Goal: Information Seeking & Learning: Check status

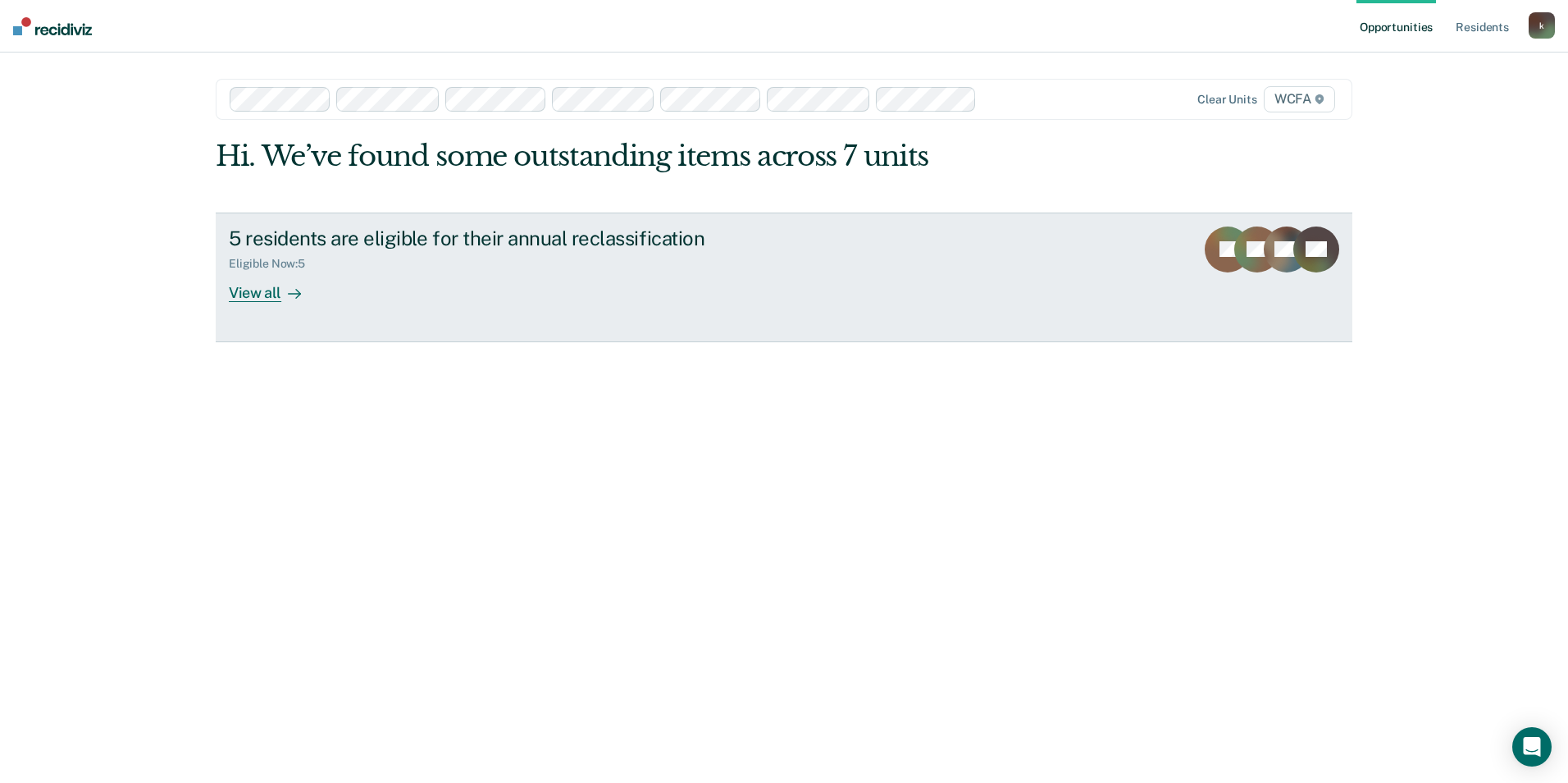
click at [458, 300] on div "5 residents are eligible for their annual reclassification Eligible Now : 5 Vie…" at bounding box center [536, 264] width 615 height 75
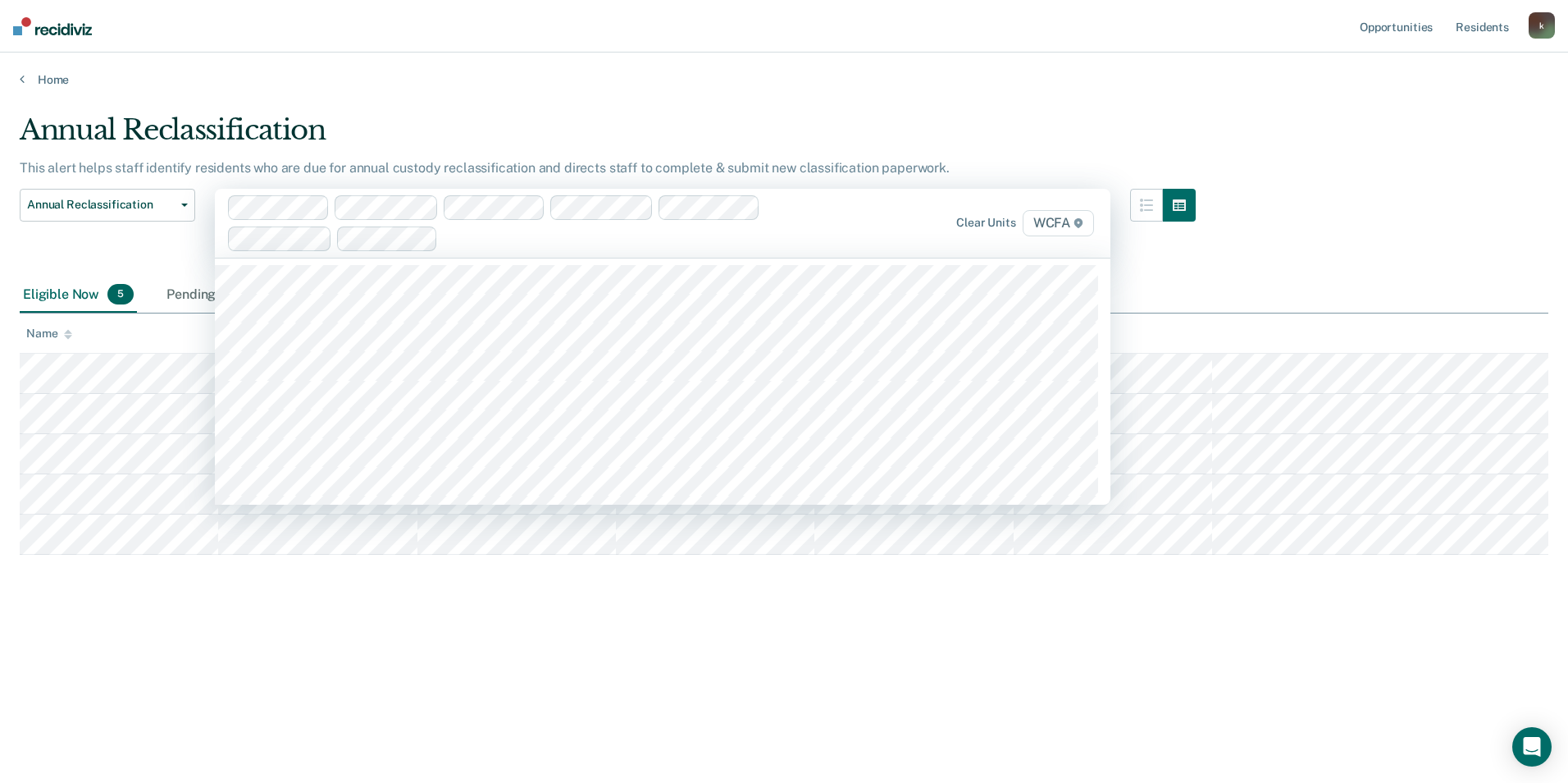
click at [463, 242] on div at bounding box center [640, 238] width 390 height 19
type input "se"
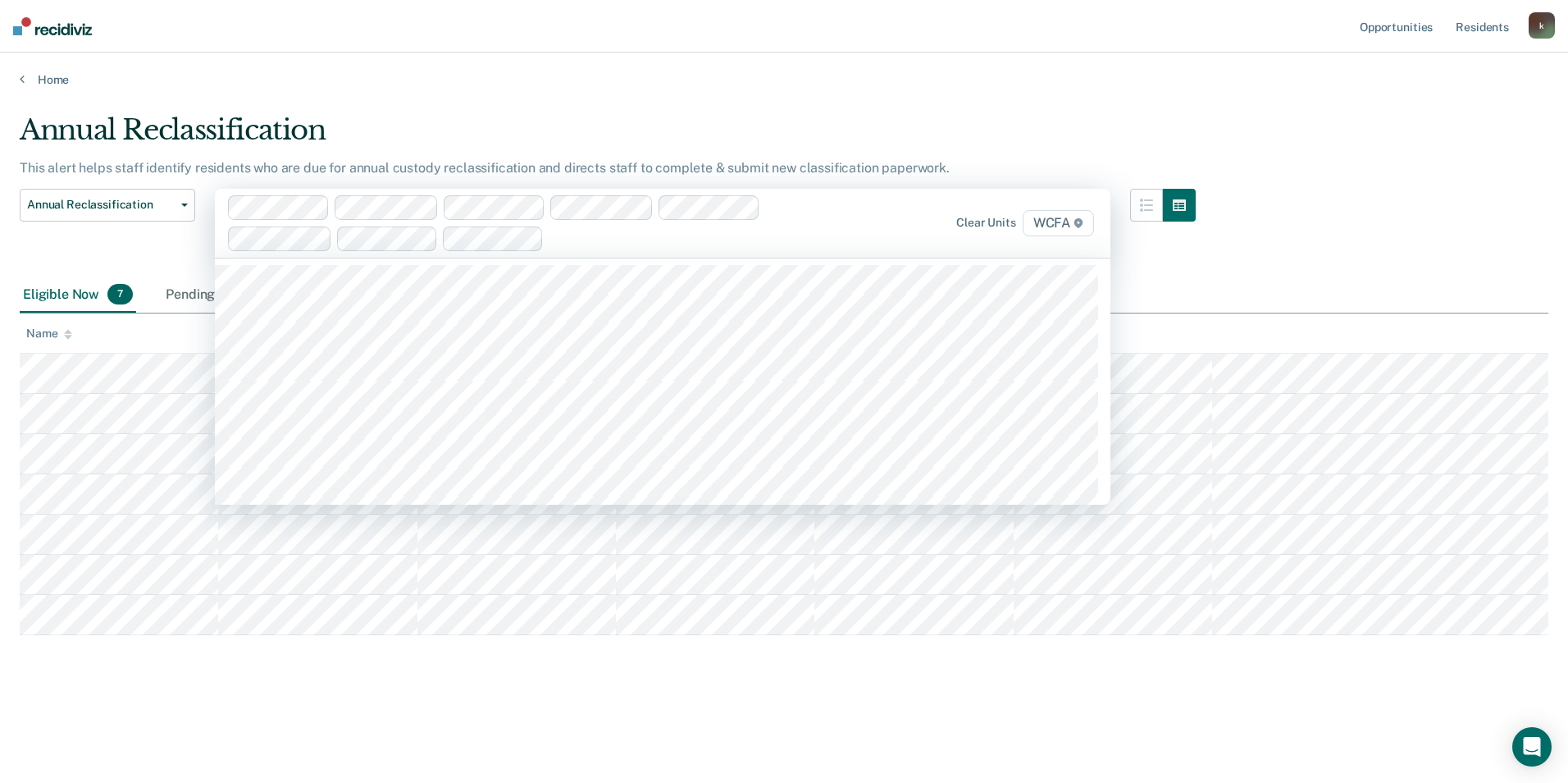
click at [557, 240] on div at bounding box center [692, 238] width 285 height 19
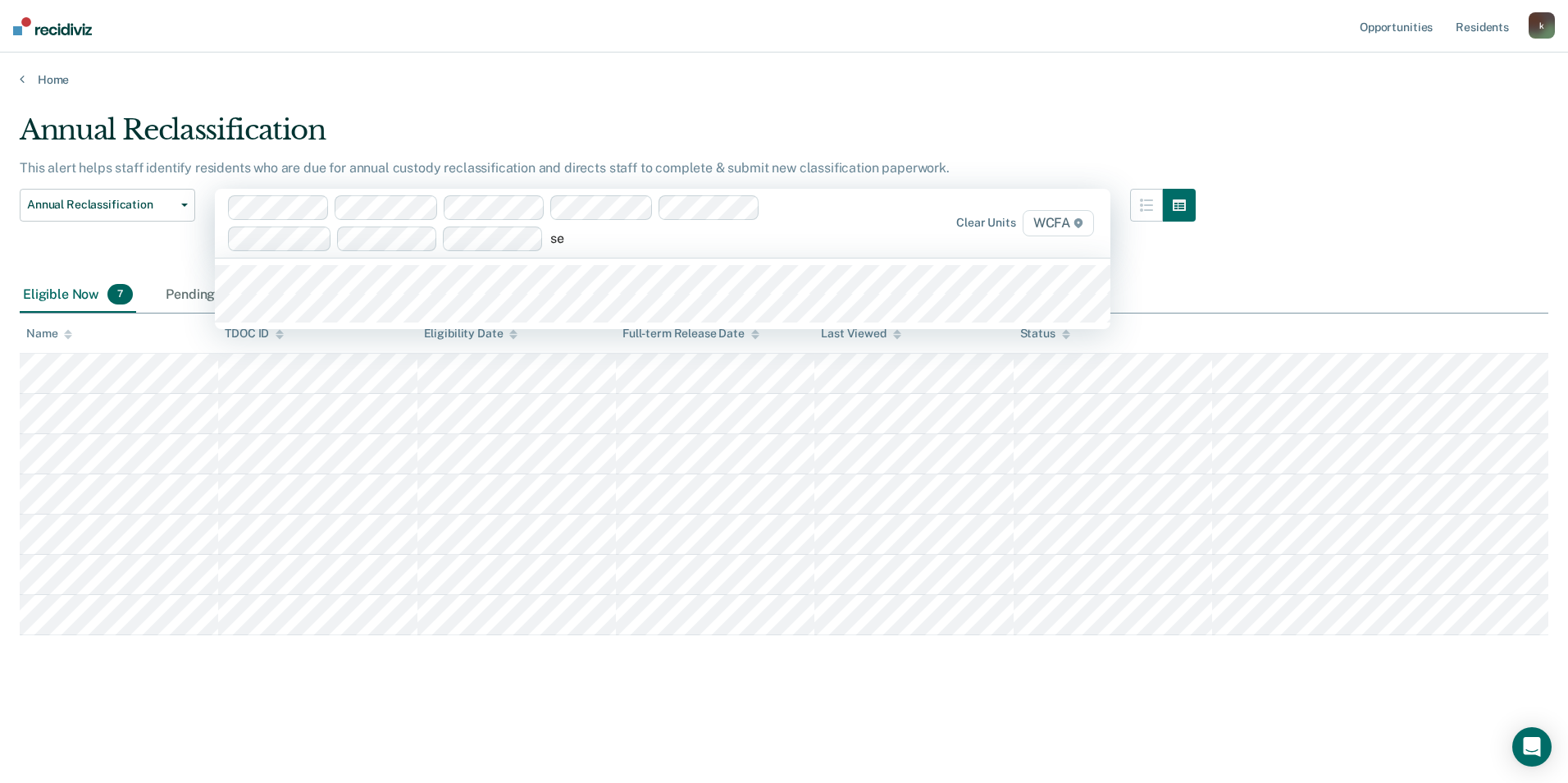
type input "se2"
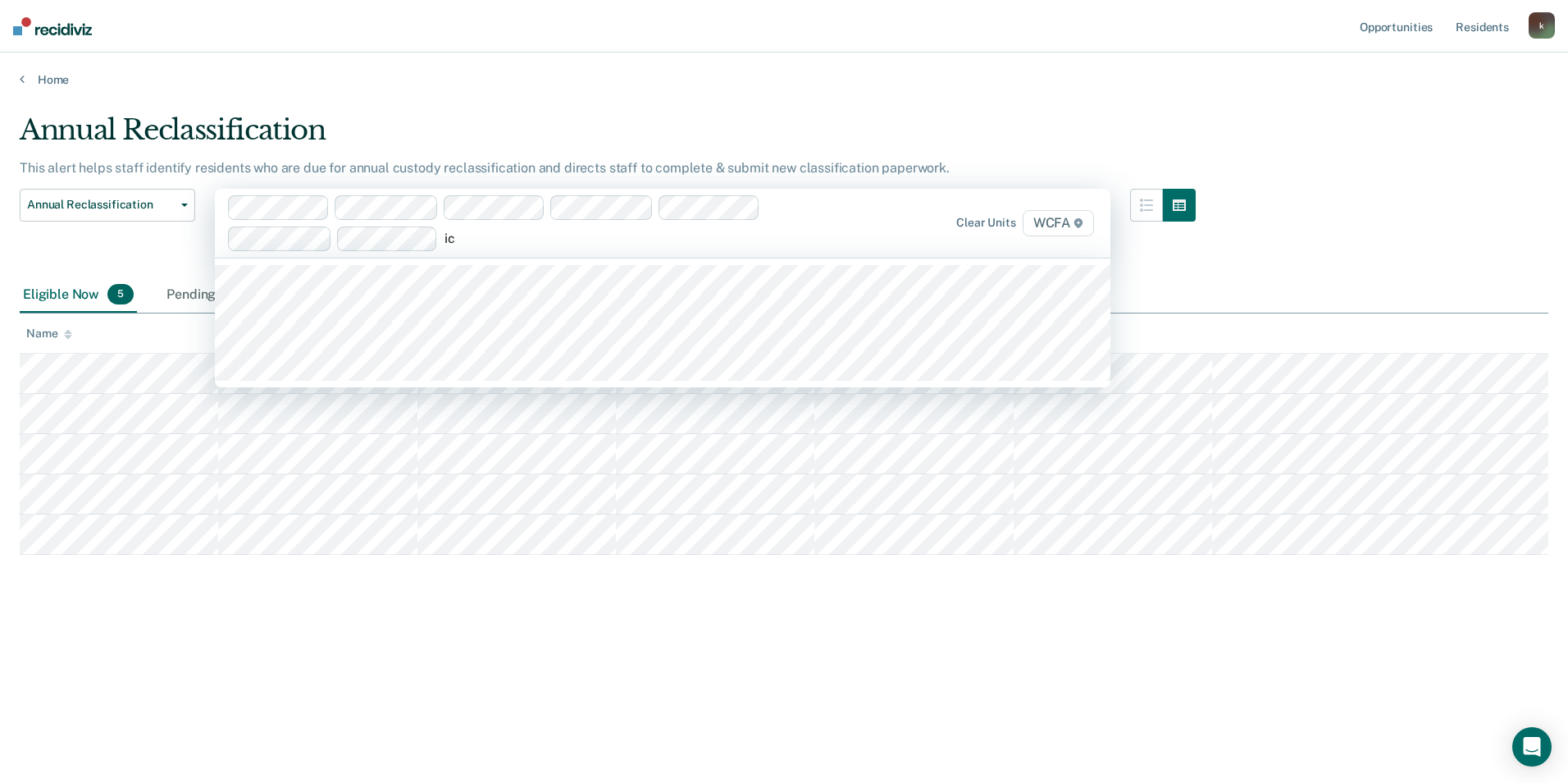
type input "ic1"
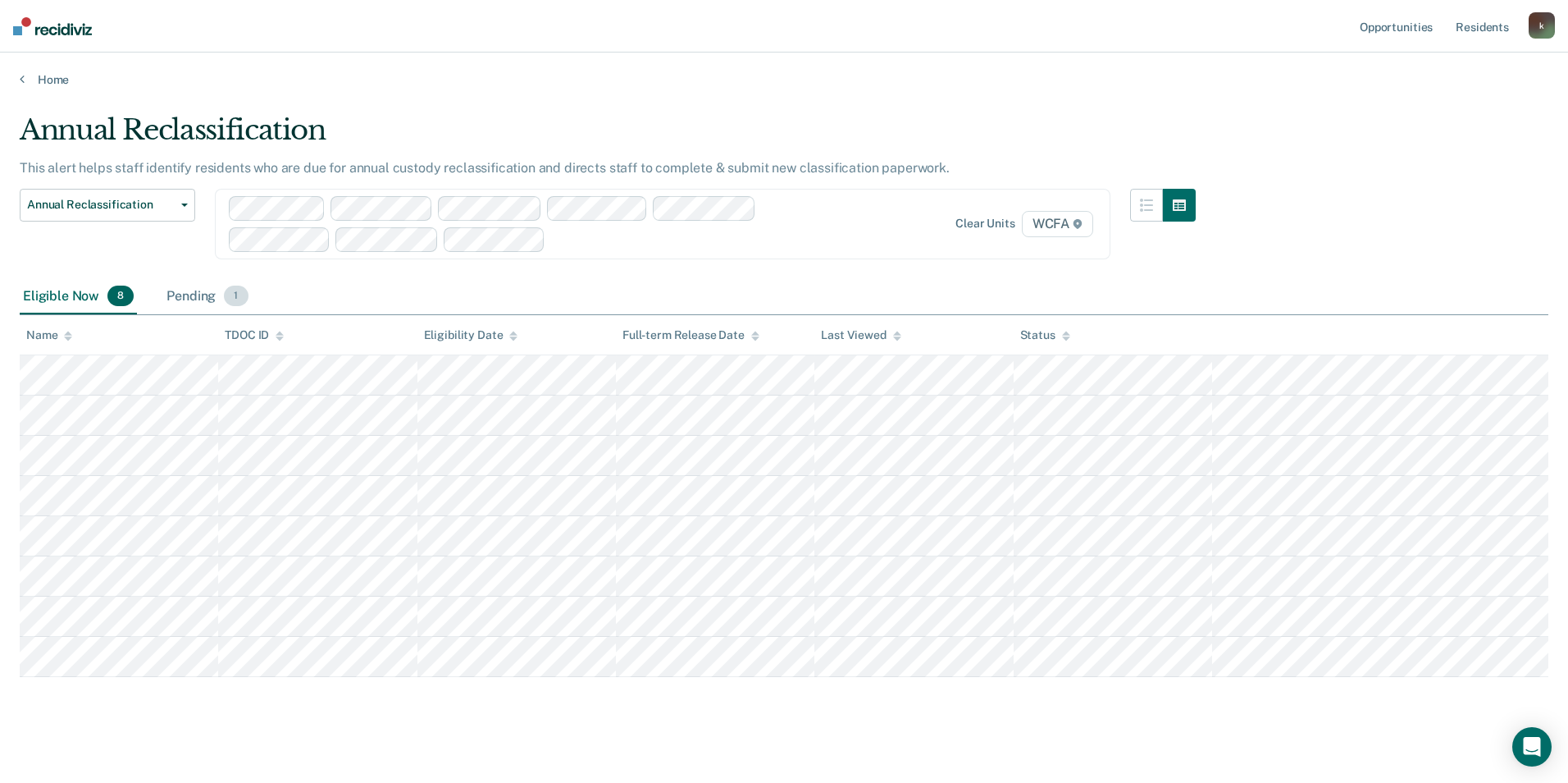
click at [194, 290] on div "Pending 1" at bounding box center [207, 297] width 88 height 36
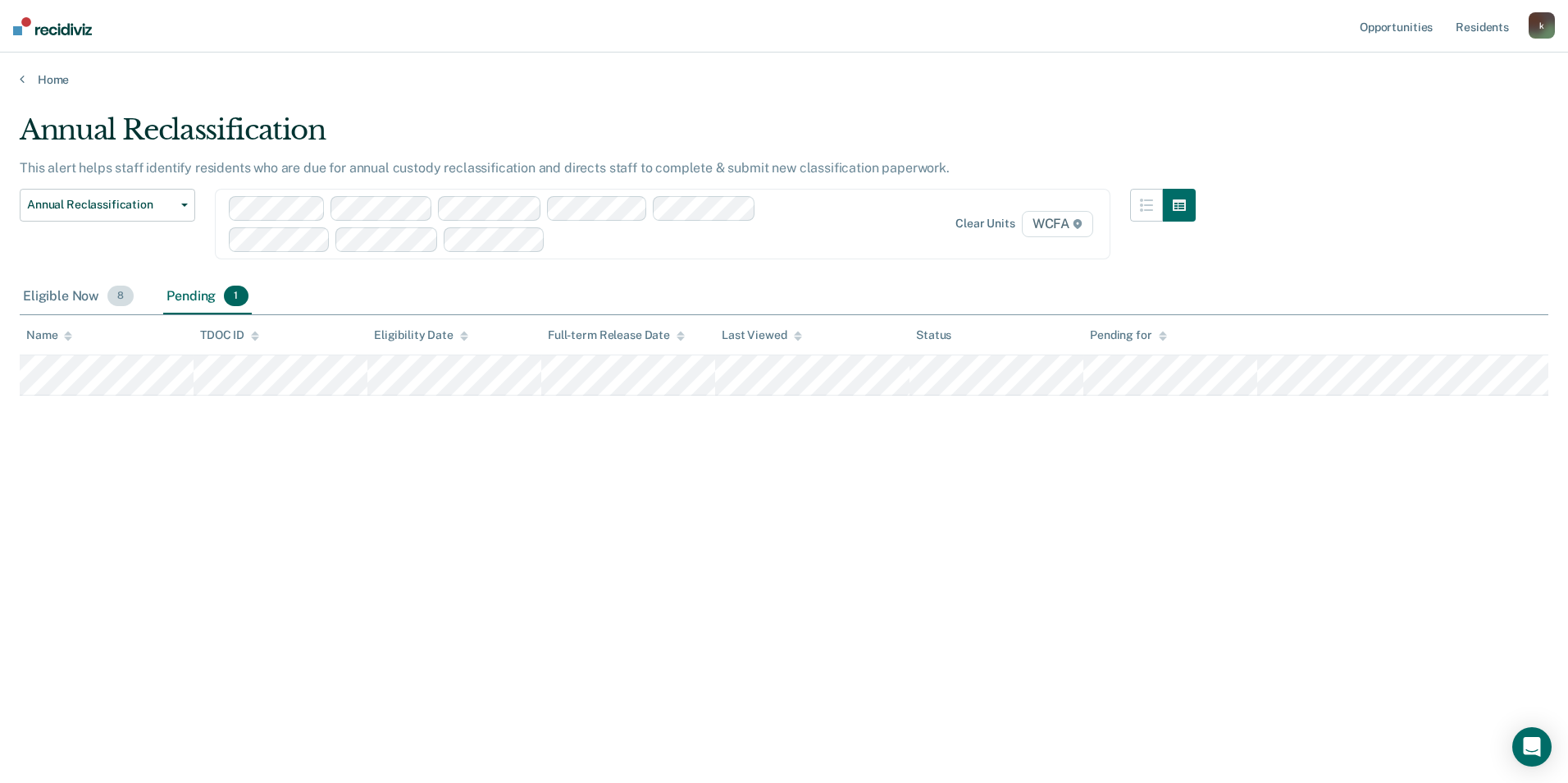
click at [42, 296] on div "Eligible Now 8" at bounding box center [78, 297] width 117 height 36
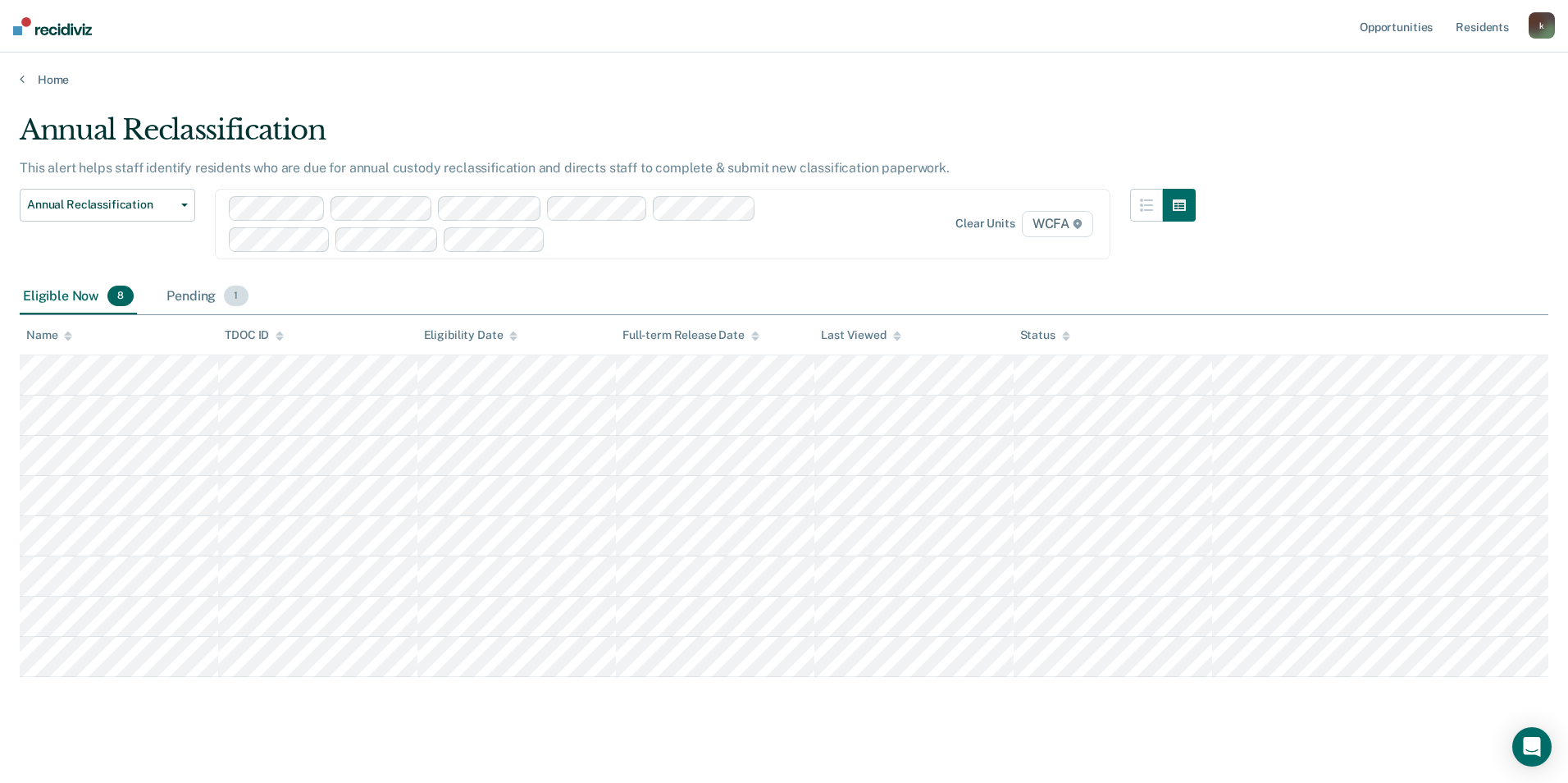
click at [172, 294] on div "Pending 1" at bounding box center [207, 297] width 88 height 36
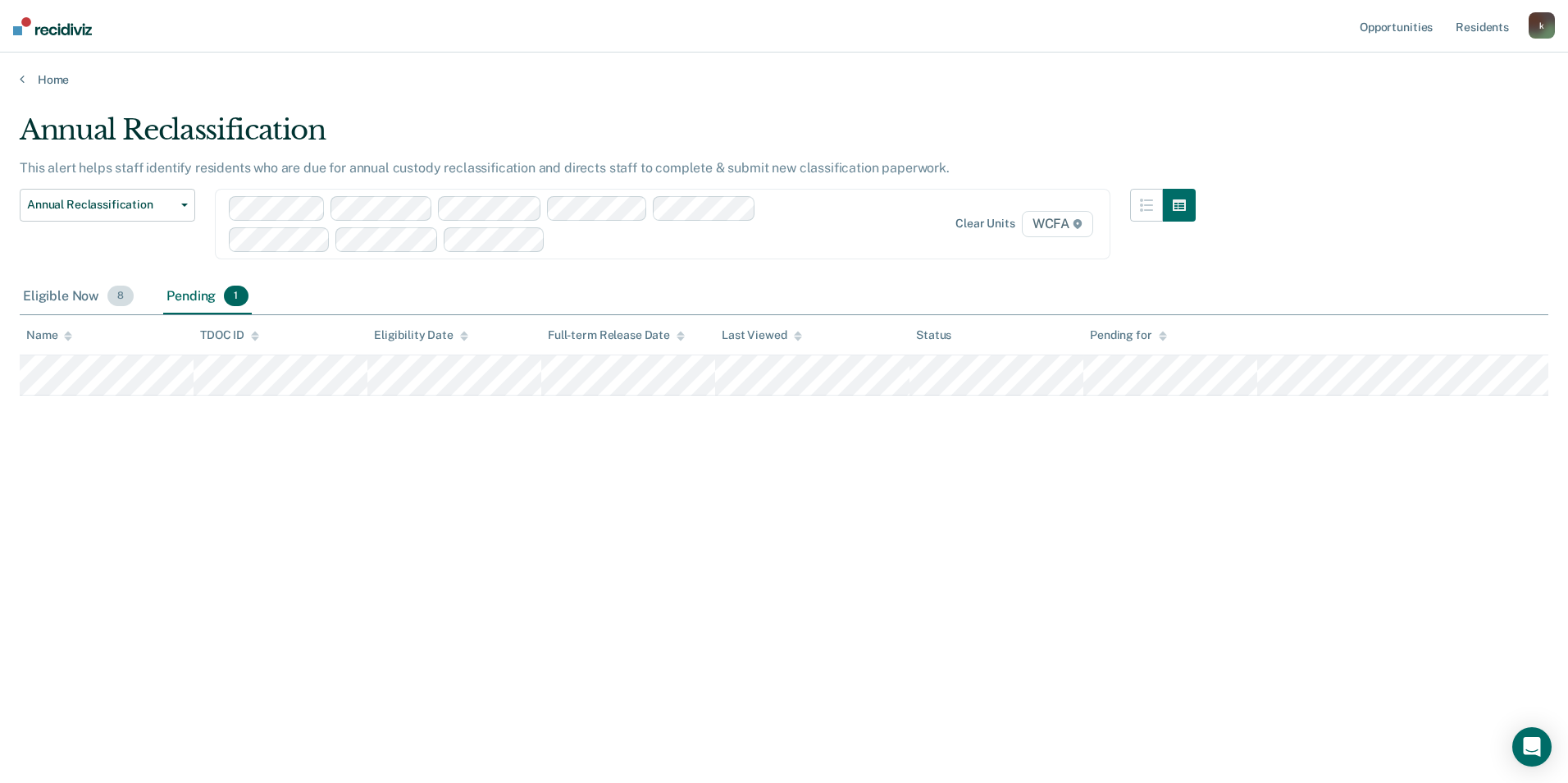
click at [38, 295] on div "Eligible Now 8" at bounding box center [78, 297] width 117 height 36
